Goal: Transaction & Acquisition: Subscribe to service/newsletter

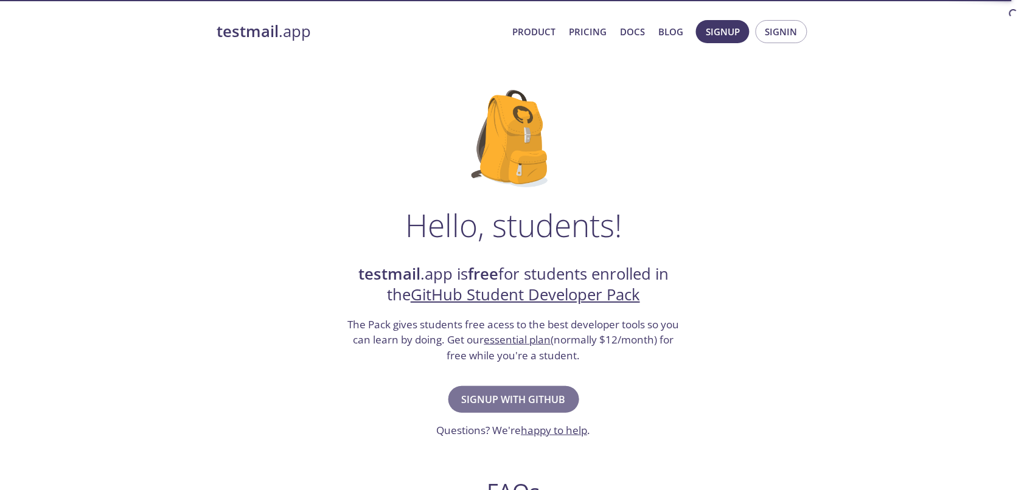
click at [545, 391] on span "Signup with GitHub" at bounding box center [514, 399] width 104 height 17
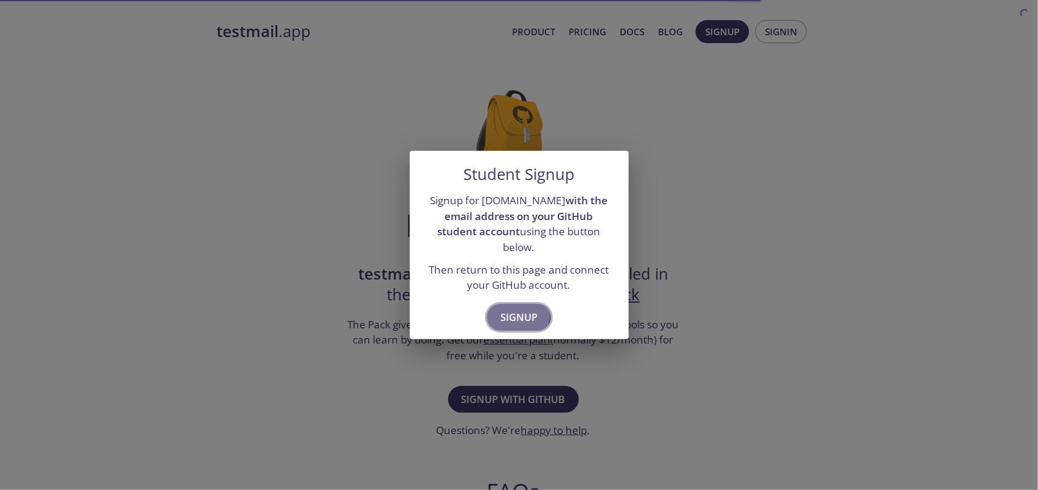
click at [525, 309] on span "Signup" at bounding box center [519, 317] width 37 height 17
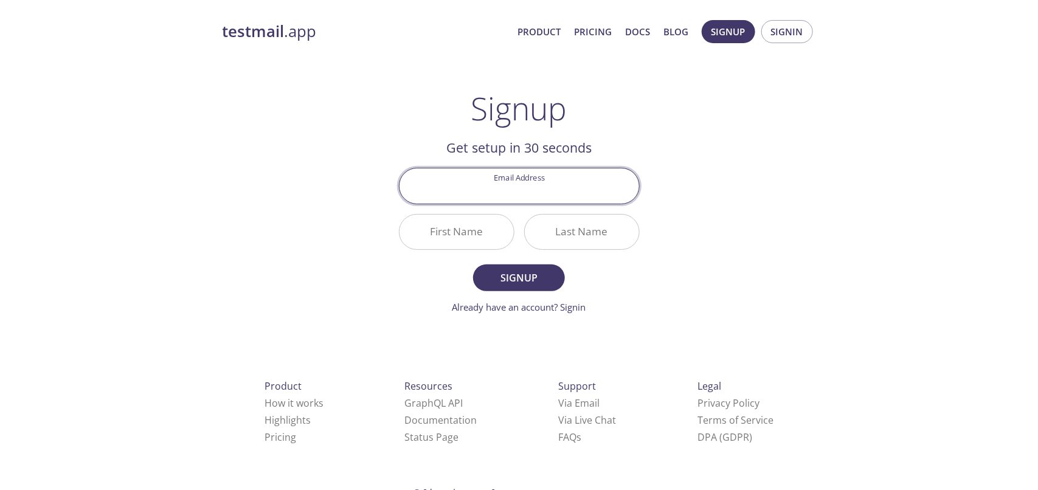
click at [507, 170] on input "Email Address" at bounding box center [520, 185] width 240 height 35
click at [351, 207] on div "testmail .app Product Pricing Docs Blog Signup Signin Signup Get setup in 30 se…" at bounding box center [519, 291] width 623 height 558
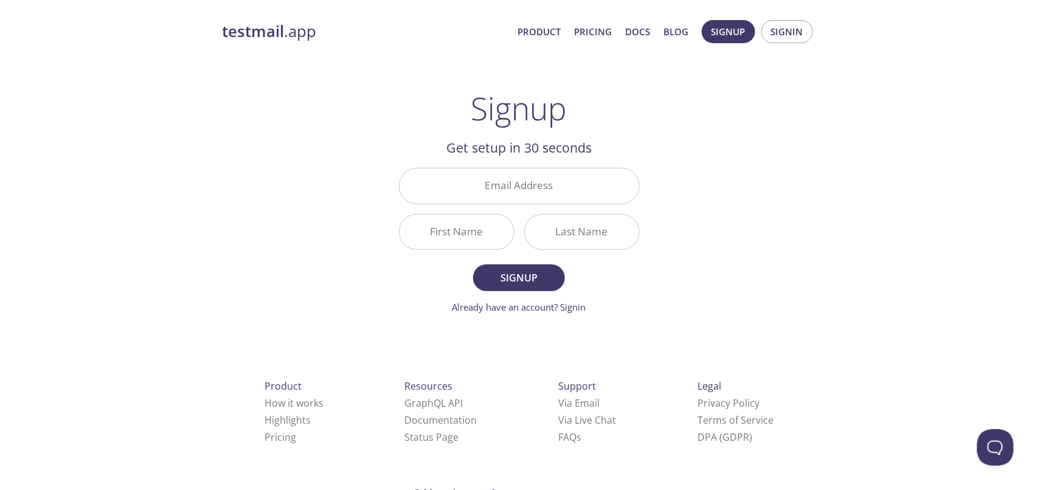
click at [514, 168] on input "Email Address" at bounding box center [520, 185] width 240 height 35
click at [746, 35] on span "Signup" at bounding box center [729, 32] width 34 height 16
click at [533, 168] on input "Email Address" at bounding box center [520, 185] width 240 height 35
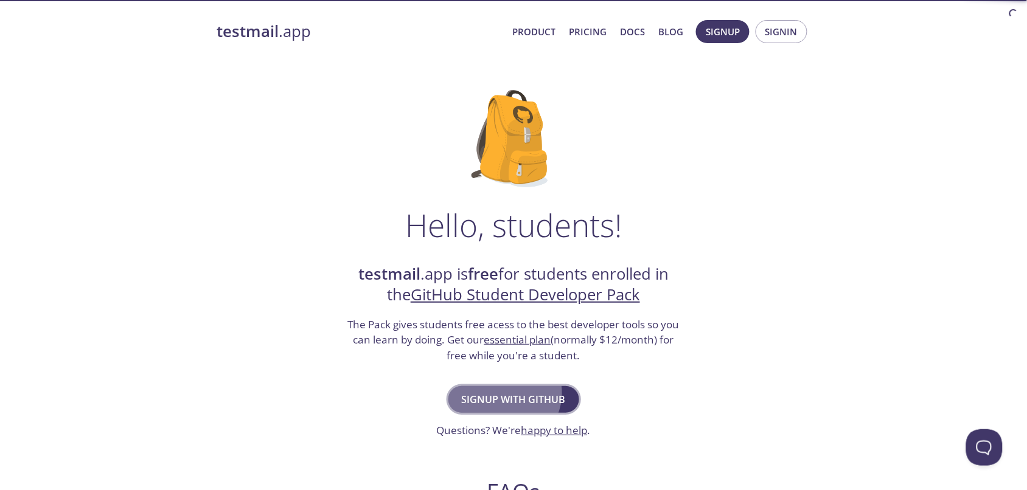
click at [524, 391] on span "Signup with GitHub" at bounding box center [514, 399] width 104 height 17
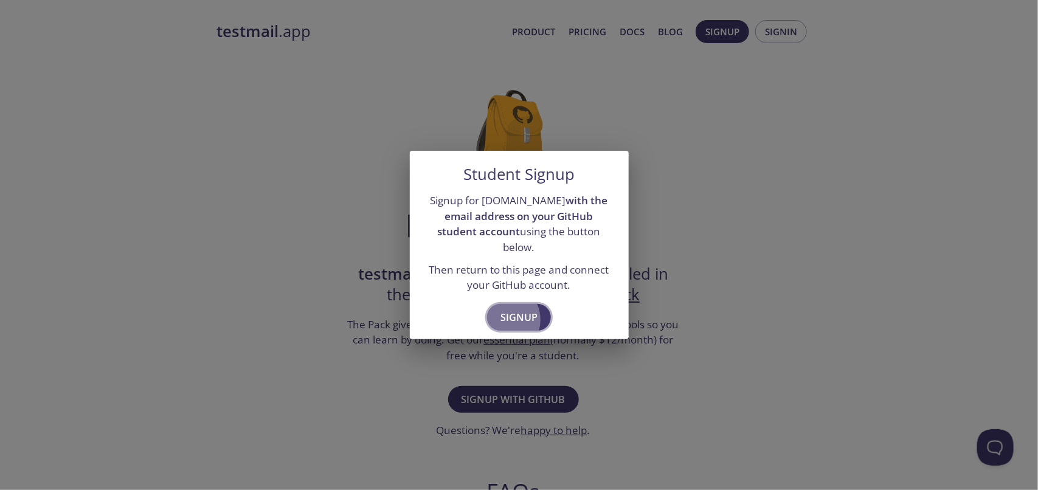
click at [509, 304] on button "Signup" at bounding box center [519, 317] width 64 height 27
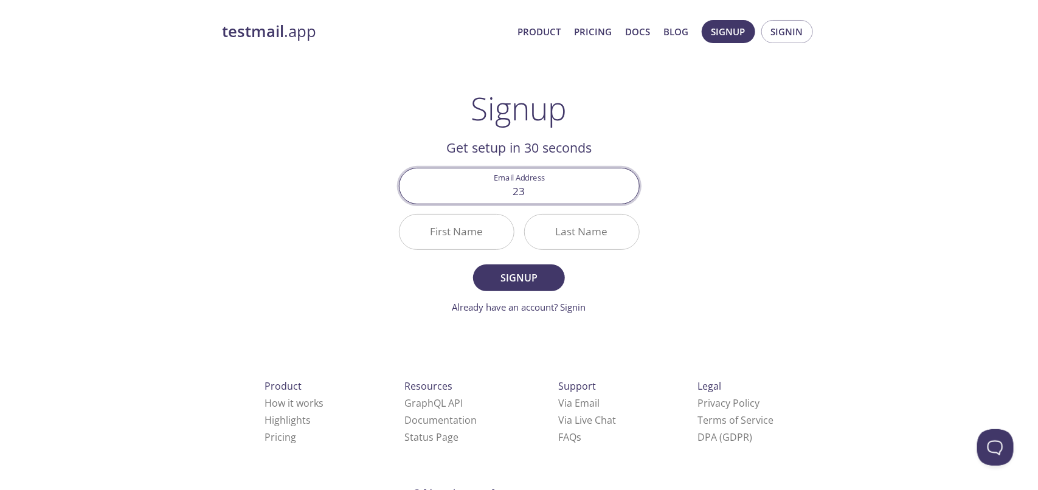
type input "23-cp-72@students.uettaxila.edu.pk"
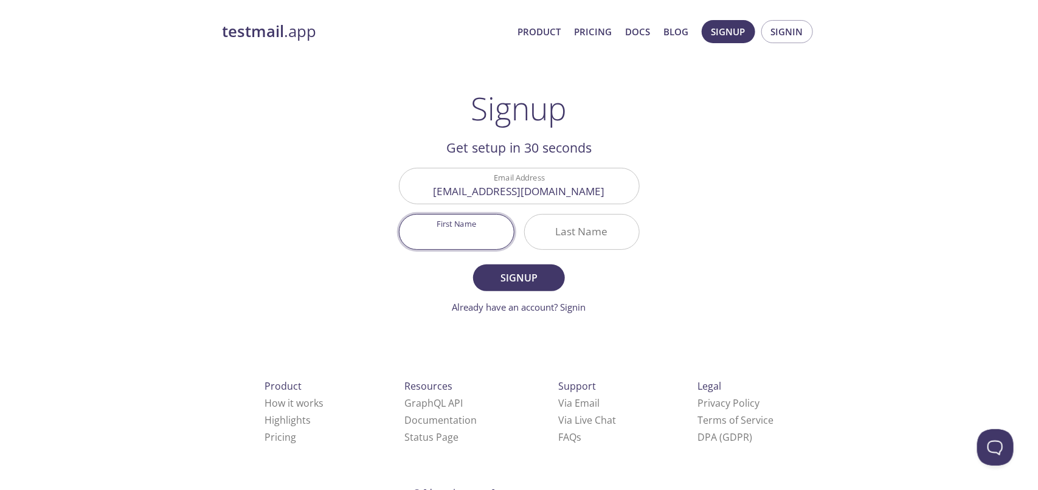
click at [477, 215] on input "First Name" at bounding box center [457, 232] width 114 height 35
type input "Abdullah"
click at [576, 215] on input "Last Name" at bounding box center [582, 232] width 114 height 35
type input "Saad"
click at [536, 227] on form "Email Address 23-cp-72@students.uettaxila.edu.pk First Name Abdullah Last Name …" at bounding box center [519, 241] width 241 height 146
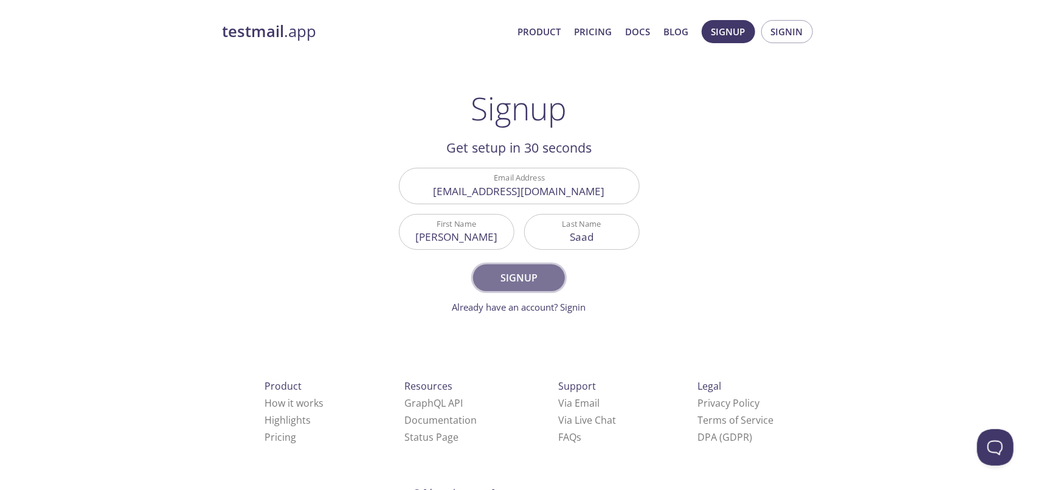
click at [536, 265] on button "Signup" at bounding box center [518, 278] width 91 height 27
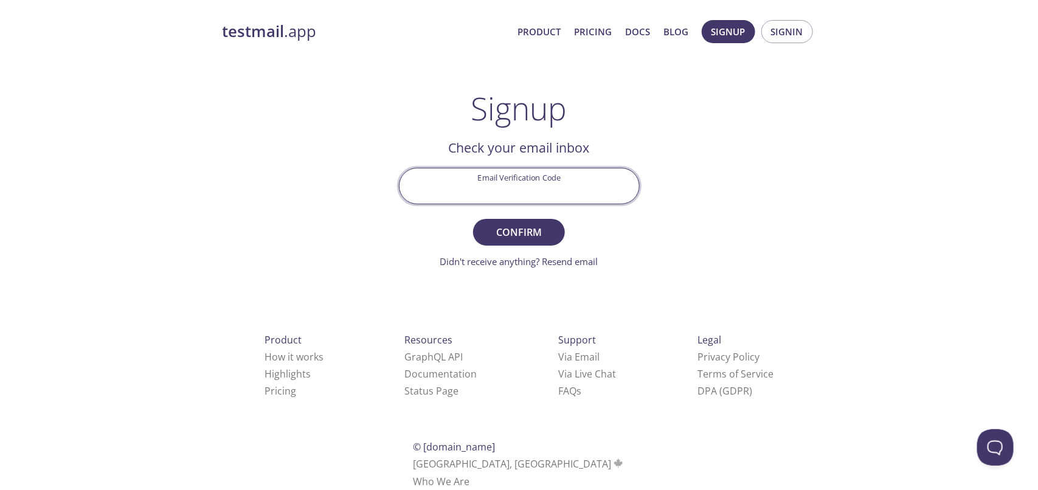
click at [530, 168] on input "Email Verification Code" at bounding box center [520, 185] width 240 height 35
paste input "TRUC4PR"
type input "TRUC4PR"
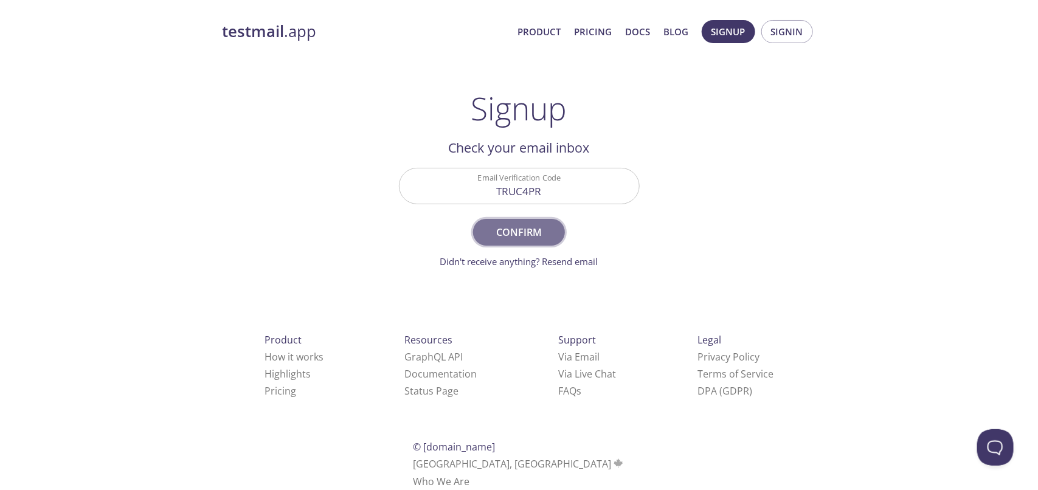
click at [516, 224] on span "Confirm" at bounding box center [519, 232] width 64 height 17
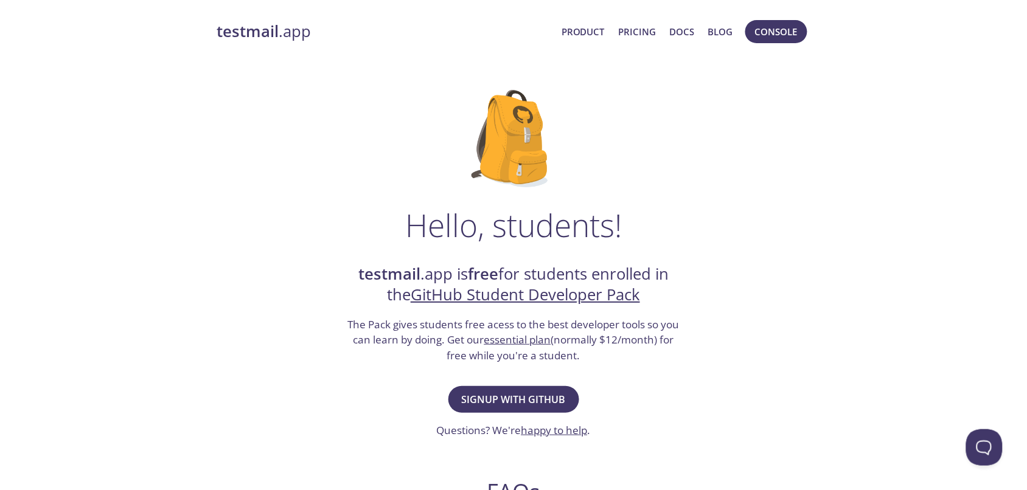
click at [724, 254] on div "Hello, students! testmail .app is free for students enrolled in the GitHub Stud…" at bounding box center [514, 442] width 594 height 743
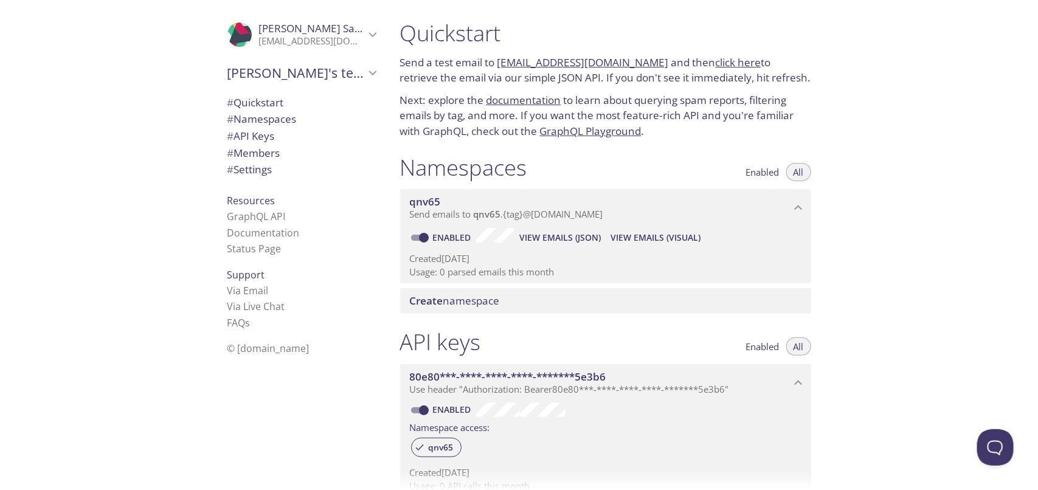
click at [253, 95] on span "# Quickstart" at bounding box center [301, 103] width 148 height 16
click at [245, 112] on span "# Namespaces" at bounding box center [261, 119] width 69 height 14
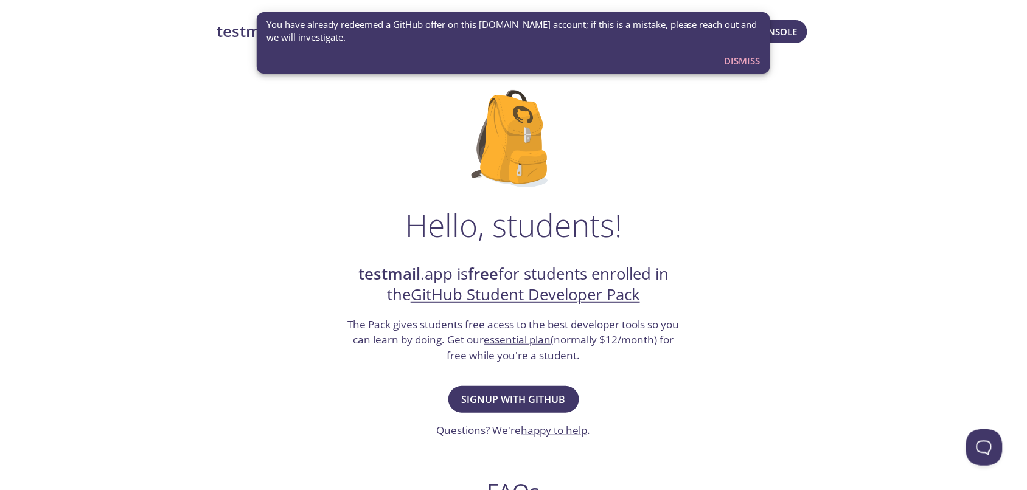
click at [732, 46] on div "testmail .app Product Pricing Docs Blog Console" at bounding box center [514, 31] width 594 height 39
click at [720, 49] on button "Dismiss" at bounding box center [743, 60] width 46 height 23
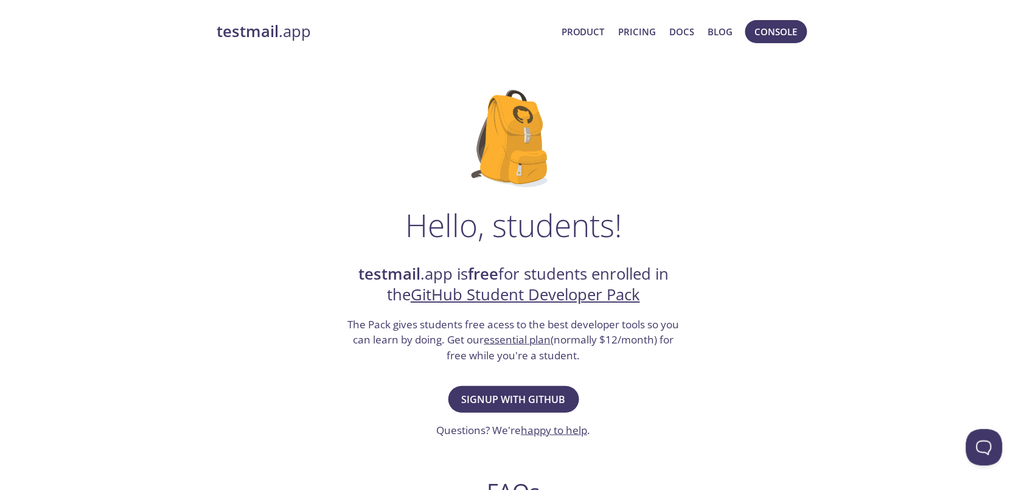
click at [241, 34] on strong "testmail" at bounding box center [248, 31] width 62 height 21
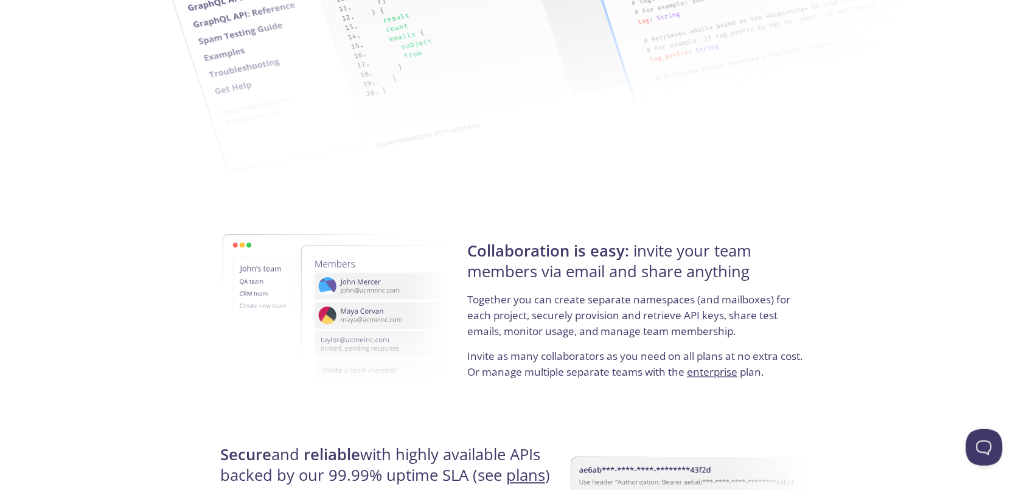
scroll to position [1901, 0]
